Goal: Task Accomplishment & Management: Manage account settings

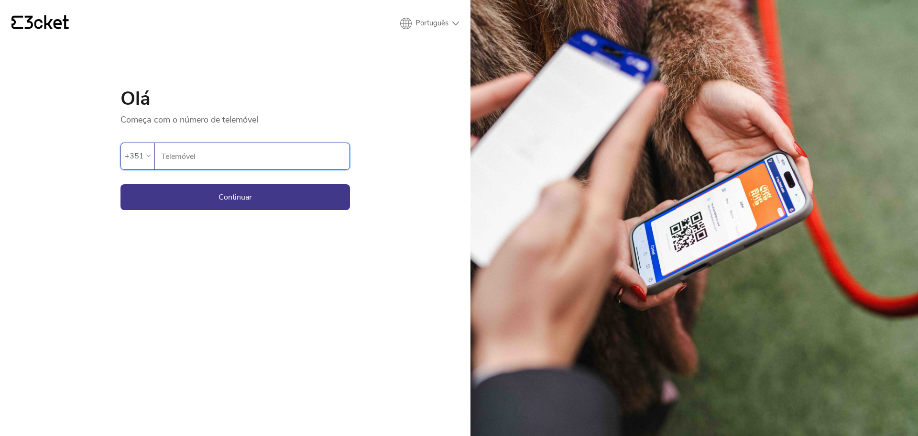
click at [195, 167] on input "Telemóvel" at bounding box center [255, 156] width 189 height 26
type input "939316169"
click at [194, 199] on button "Continuar" at bounding box center [235, 197] width 230 height 26
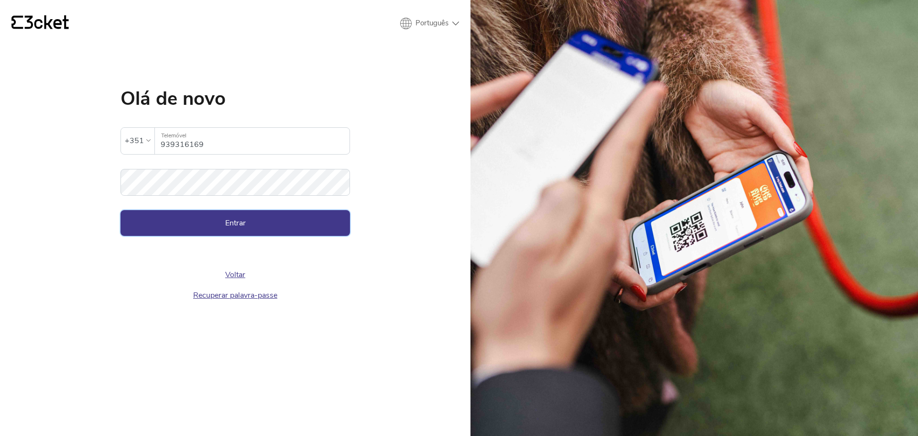
click at [197, 227] on button "Entrar" at bounding box center [235, 223] width 230 height 26
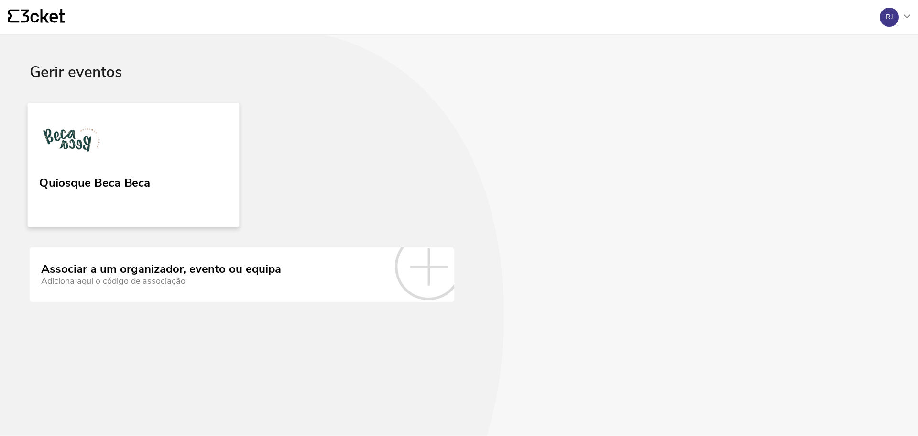
click at [108, 157] on link "Quiosque Beca Beca" at bounding box center [134, 165] width 212 height 124
click at [906, 15] on icon at bounding box center [907, 16] width 7 height 4
click at [861, 50] on div "A minha conta" at bounding box center [865, 46] width 86 height 23
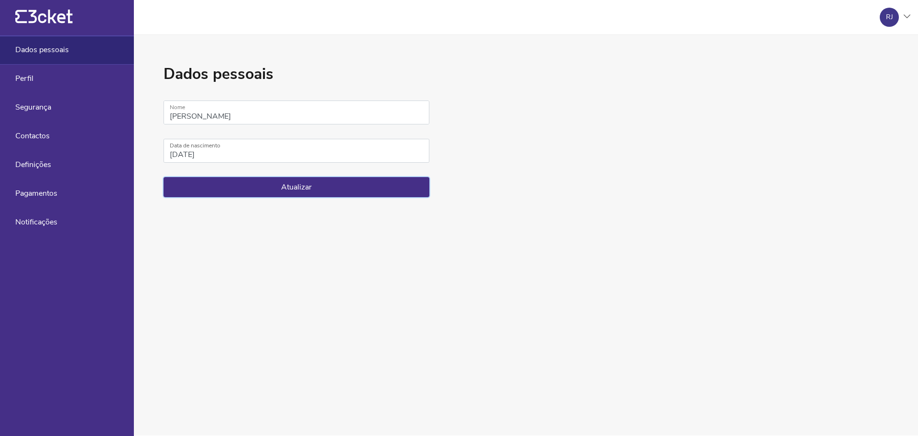
click at [223, 189] on button "Atualizar" at bounding box center [297, 187] width 266 height 20
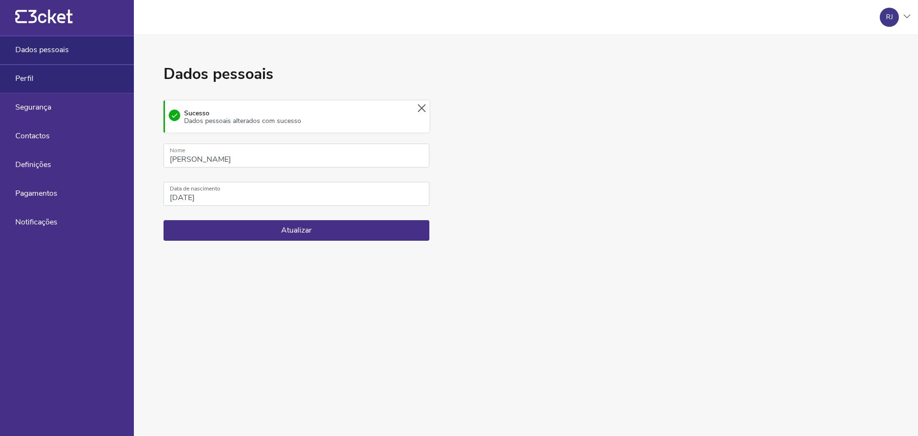
click at [53, 89] on div "Perfil" at bounding box center [67, 79] width 134 height 29
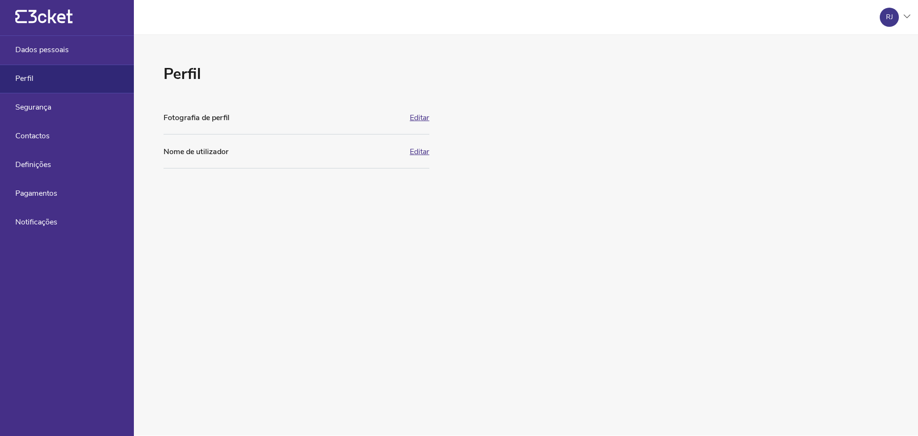
click at [338, 289] on div "Perfil Fotografia de perfil Editar RJ Apenas ficheiros .jpeg, .jpg, .png, .gif …" at bounding box center [297, 235] width 266 height 343
